Goal: Information Seeking & Learning: Learn about a topic

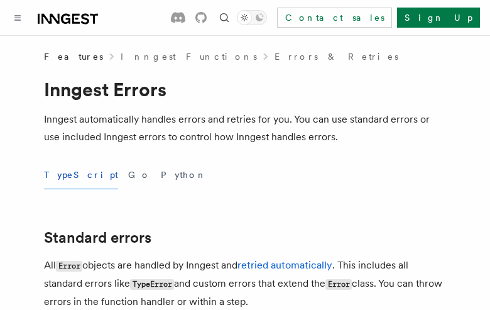
click at [65, 175] on button "TypeScript" at bounding box center [81, 175] width 74 height 28
click at [128, 175] on button "Go" at bounding box center [139, 175] width 23 height 28
